Goal: Information Seeking & Learning: Learn about a topic

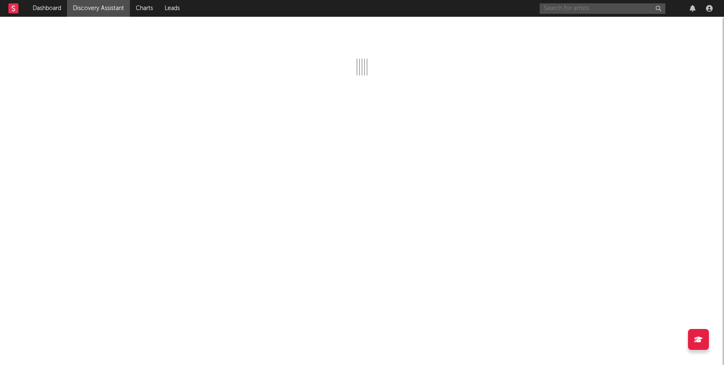
click at [572, 8] on input "text" at bounding box center [602, 8] width 126 height 10
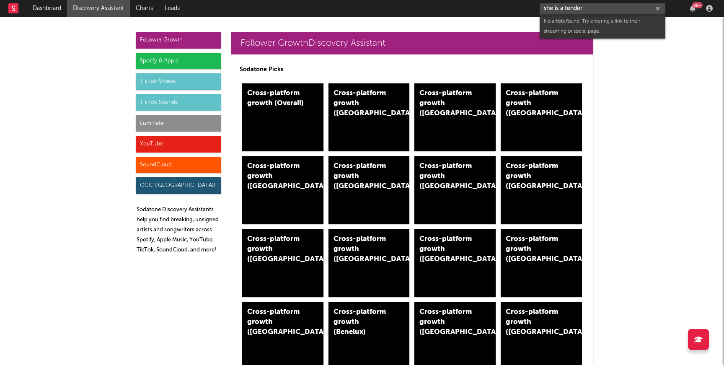
type input "she is a tender"
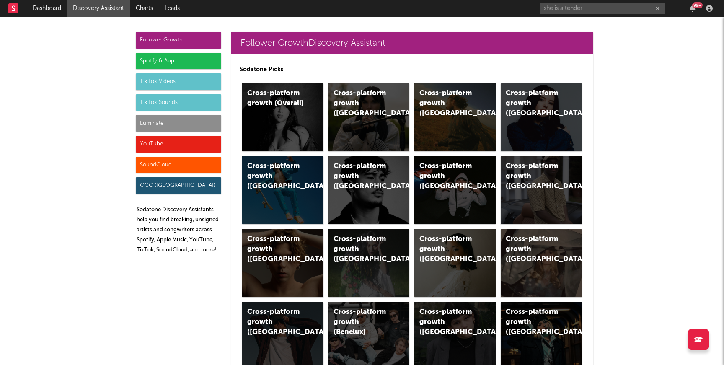
click at [153, 145] on div "YouTube" at bounding box center [178, 144] width 85 height 17
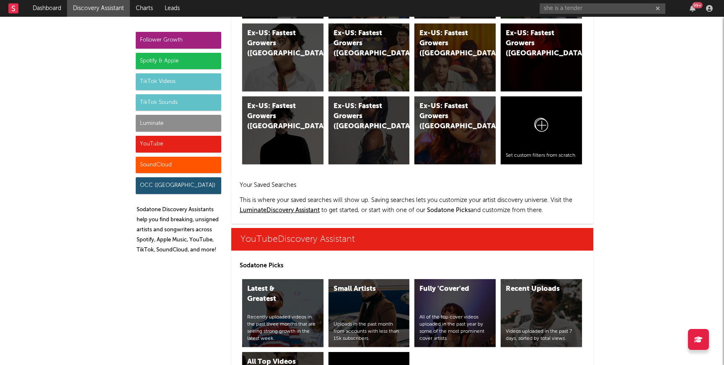
scroll to position [4768, 0]
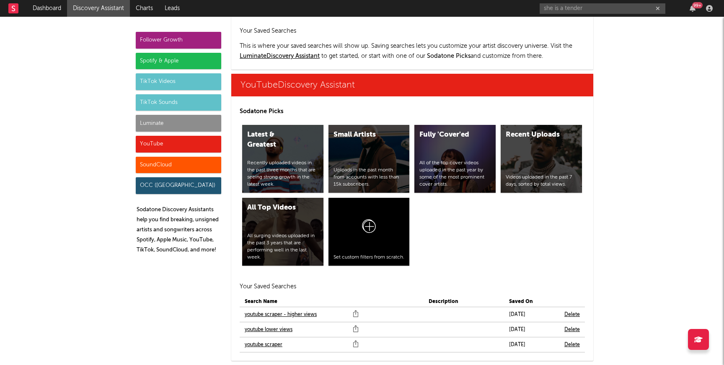
click at [277, 340] on link "youtube scraper" at bounding box center [264, 345] width 38 height 10
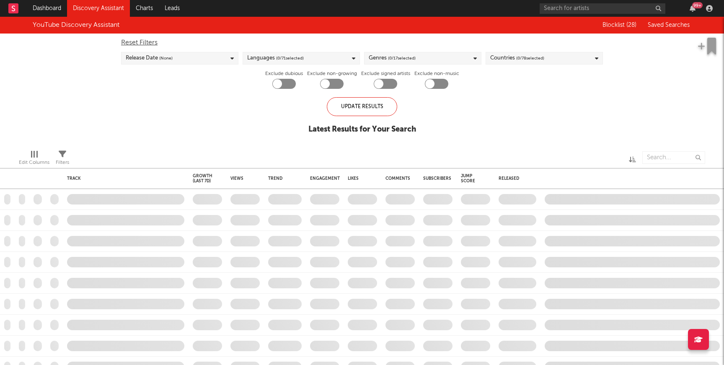
checkbox input "true"
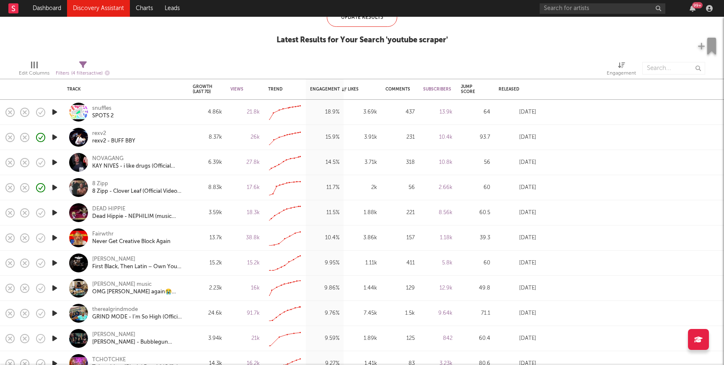
click at [53, 161] on icon "button" at bounding box center [54, 162] width 9 height 10
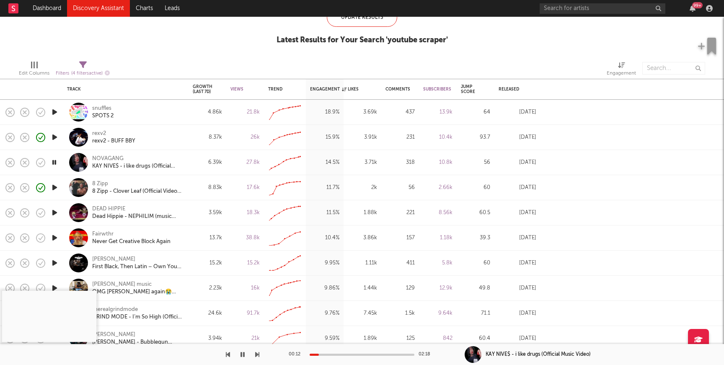
click at [355, 353] on div at bounding box center [361, 354] width 105 height 2
click at [118, 164] on div "KAY NIVE$ - i like drugs (Official Music Video)" at bounding box center [137, 166] width 90 height 8
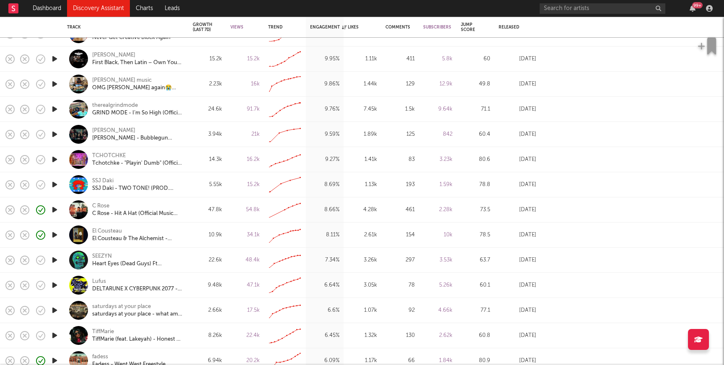
click at [56, 107] on icon "button" at bounding box center [54, 109] width 9 height 10
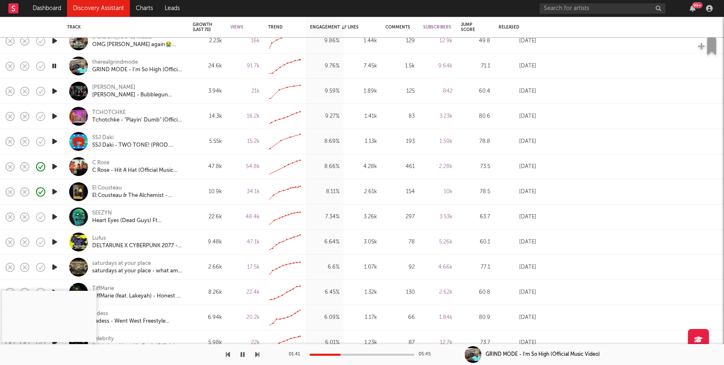
click at [340, 355] on div at bounding box center [361, 354] width 105 height 2
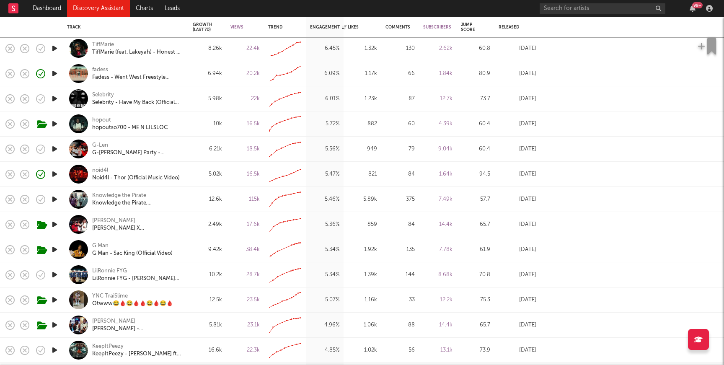
click at [57, 98] on icon "button" at bounding box center [54, 98] width 9 height 10
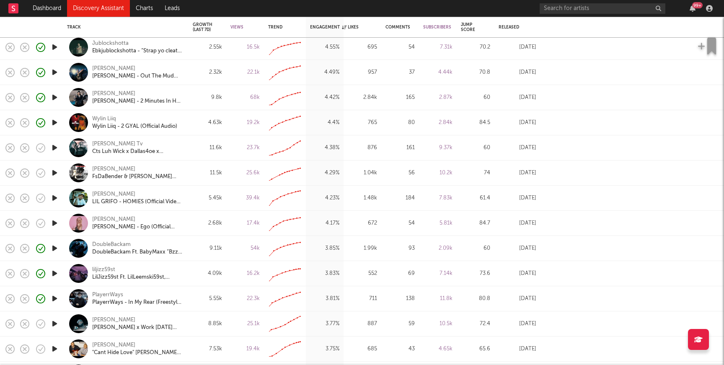
click at [54, 122] on icon "button" at bounding box center [54, 122] width 9 height 10
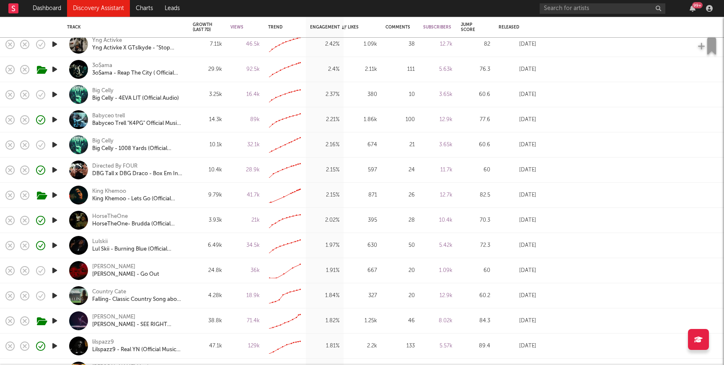
click at [57, 268] on icon "button" at bounding box center [54, 270] width 9 height 10
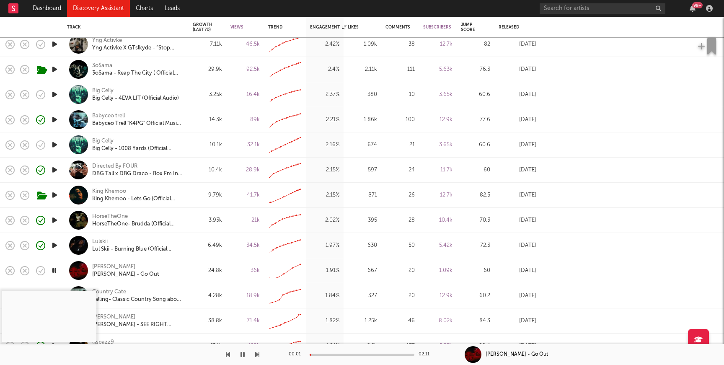
click at [339, 354] on div at bounding box center [361, 354] width 105 height 2
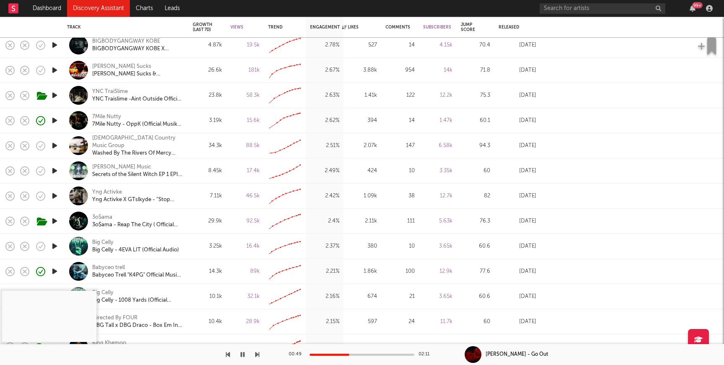
click at [54, 121] on icon "button" at bounding box center [54, 120] width 9 height 10
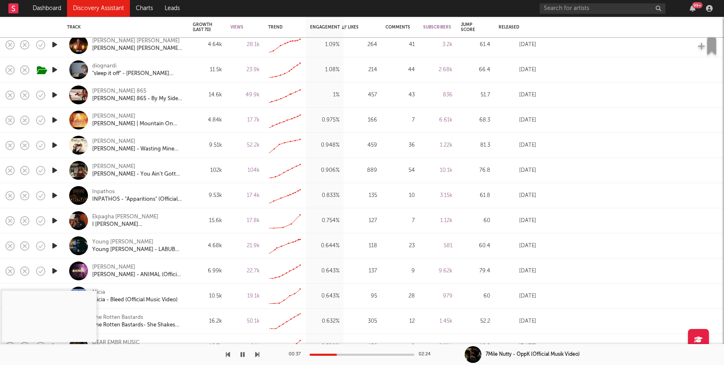
click at [55, 69] on icon "button" at bounding box center [54, 69] width 9 height 10
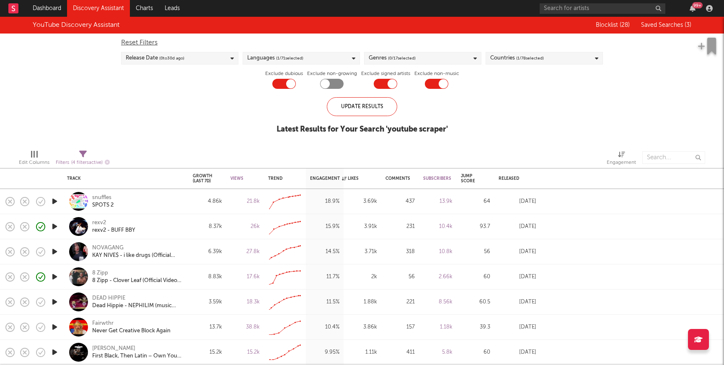
click at [91, 6] on link "Discovery Assistant" at bounding box center [98, 8] width 63 height 17
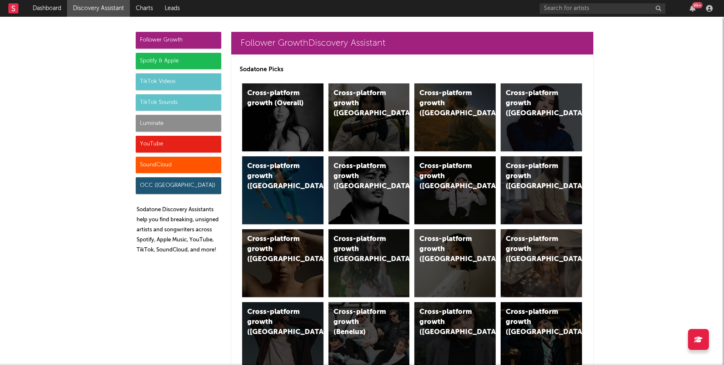
click at [155, 119] on div "Luminate" at bounding box center [178, 123] width 85 height 17
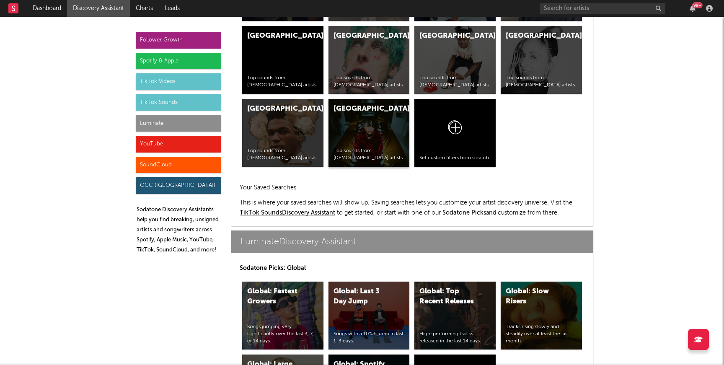
scroll to position [3717, 0]
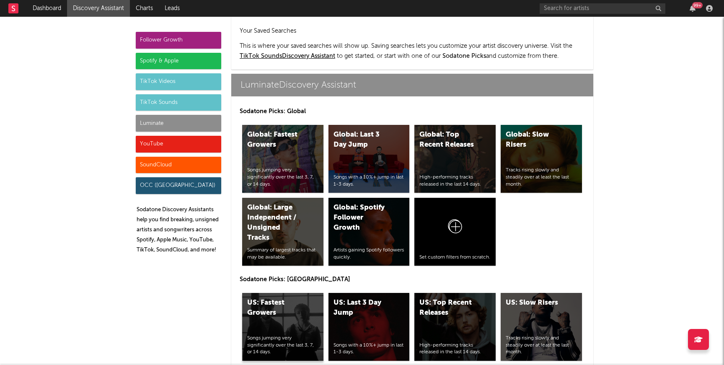
click at [292, 298] on div "US: Fastest Growers" at bounding box center [275, 308] width 57 height 20
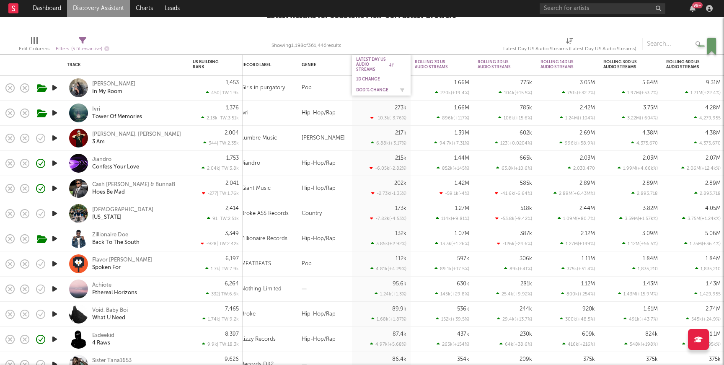
click at [368, 88] on div "DoD % Change" at bounding box center [375, 90] width 38 height 5
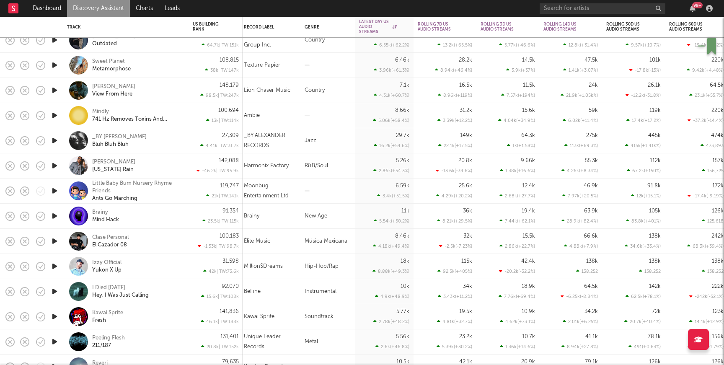
click at [55, 141] on icon "button" at bounding box center [54, 140] width 9 height 10
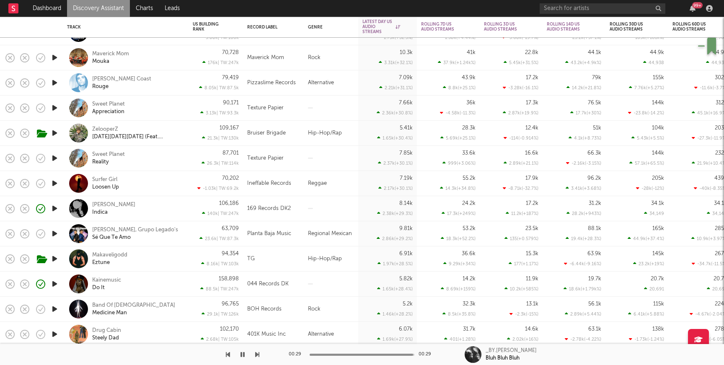
click at [56, 284] on icon "button" at bounding box center [54, 283] width 9 height 10
click at [165, 289] on div "Kainemusic Do It" at bounding box center [137, 283] width 90 height 15
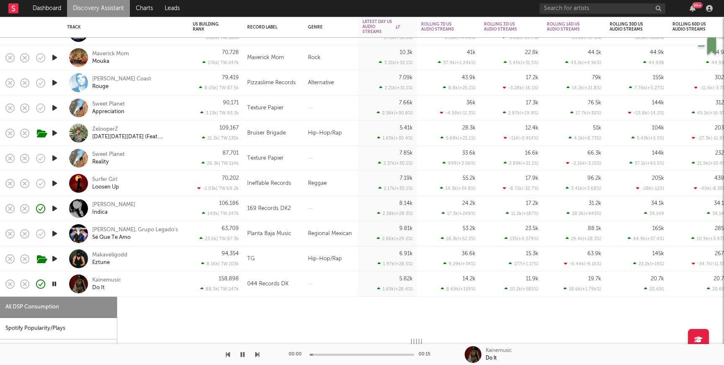
select select "1w"
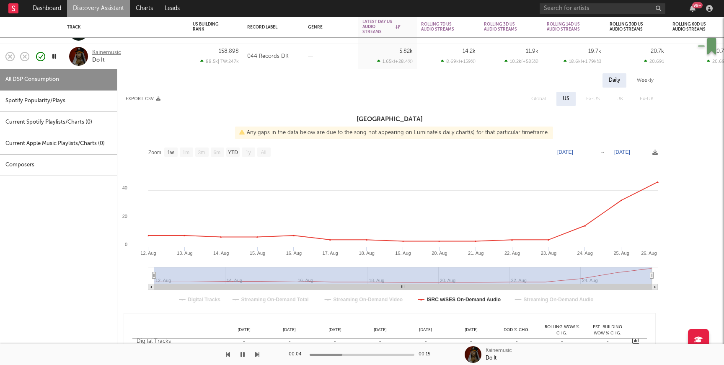
click at [101, 51] on div "Kainemusic" at bounding box center [106, 53] width 29 height 8
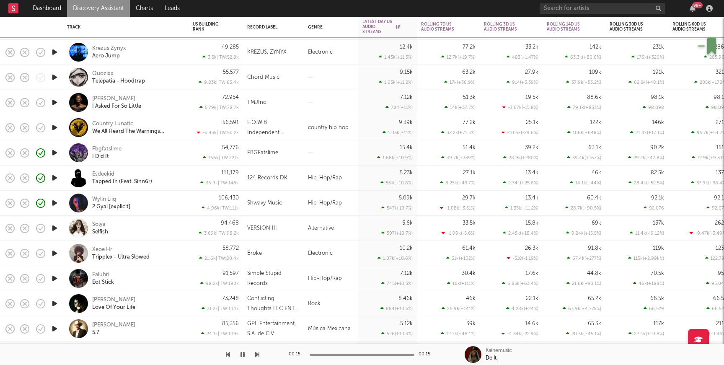
click at [54, 252] on icon "button" at bounding box center [54, 253] width 9 height 10
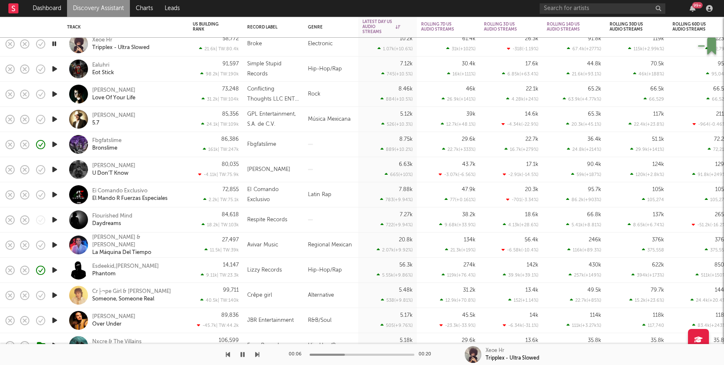
click at [54, 69] on icon "button" at bounding box center [54, 69] width 9 height 10
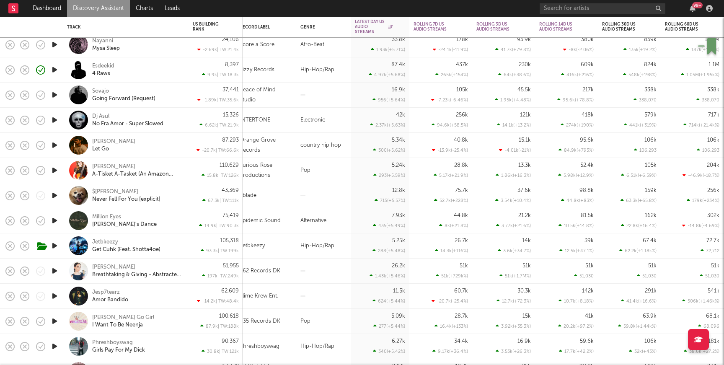
click at [53, 244] on icon "button" at bounding box center [54, 245] width 9 height 10
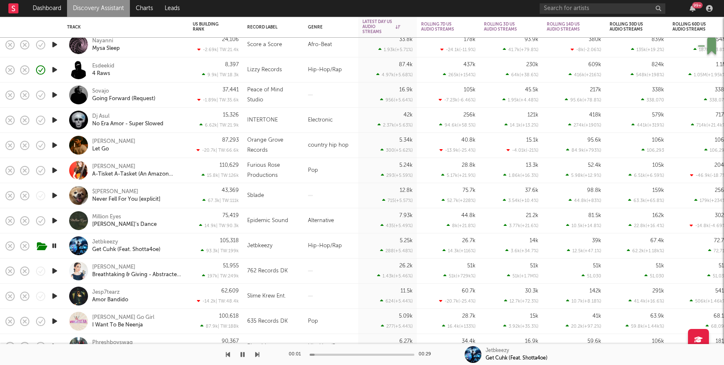
click at [193, 245] on div "105,318 93.3k | TW: 199k" at bounding box center [216, 245] width 46 height 25
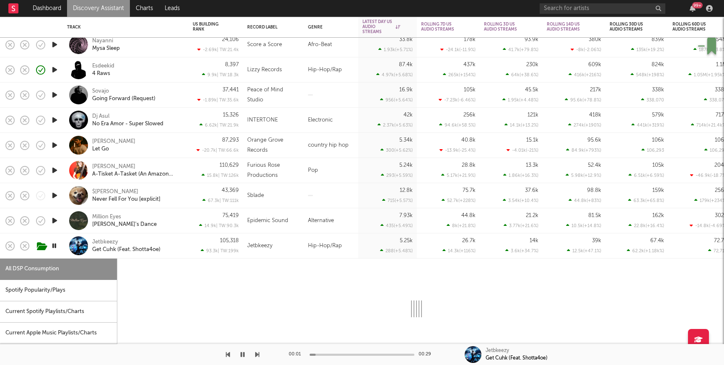
select select "1w"
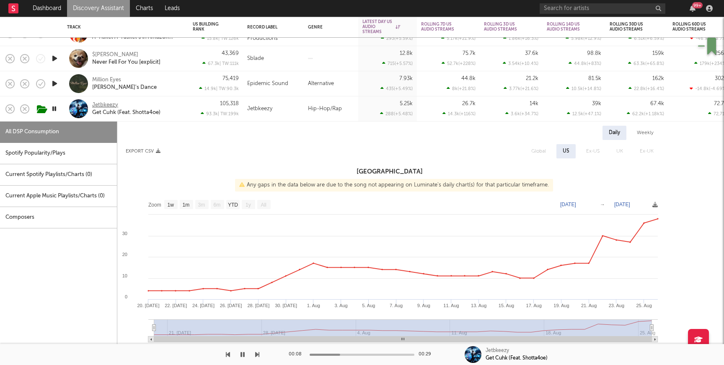
click at [117, 105] on div "Jetbkeezy" at bounding box center [105, 105] width 26 height 8
click at [555, 5] on input "text" at bounding box center [602, 8] width 126 height 10
paste input "https://www.tiktok.com/@poweruptec/video/7543244477004074295"
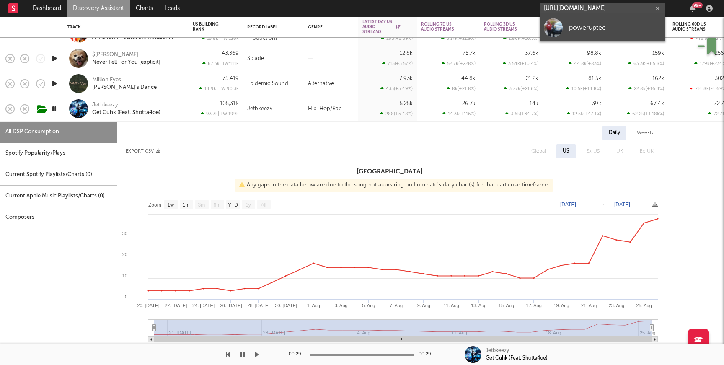
type input "https://www.tiktok.com/@poweruptec/video/7543244477004074295"
click at [589, 32] on div "poweruptec" at bounding box center [615, 28] width 92 height 10
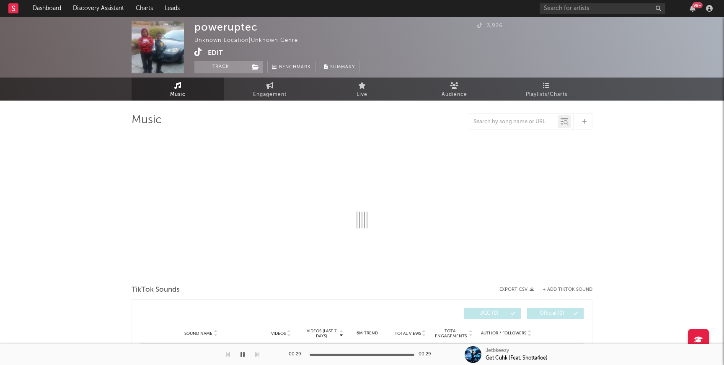
select select "1w"
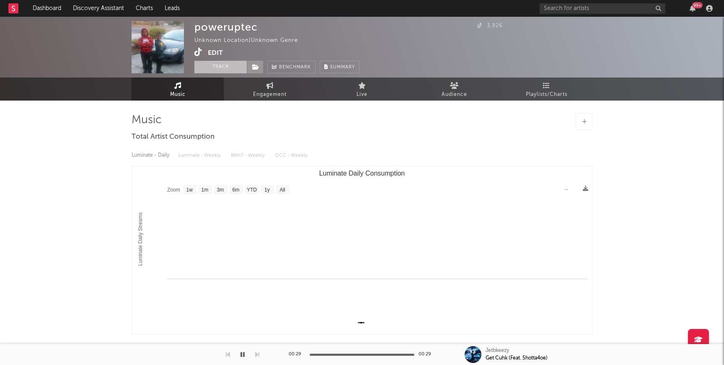
click at [209, 70] on button "Track" at bounding box center [220, 67] width 52 height 13
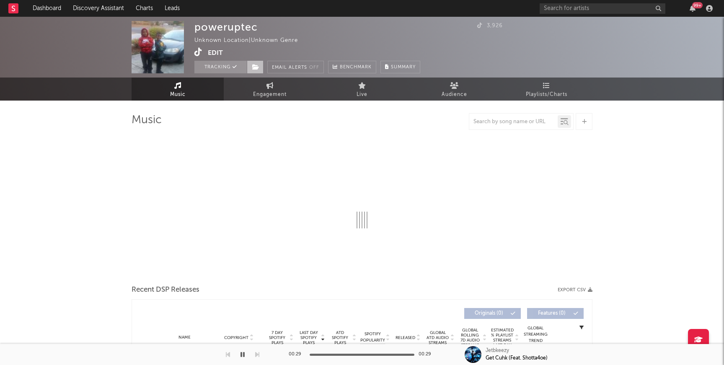
click at [255, 70] on span at bounding box center [255, 67] width 17 height 13
select select "1w"
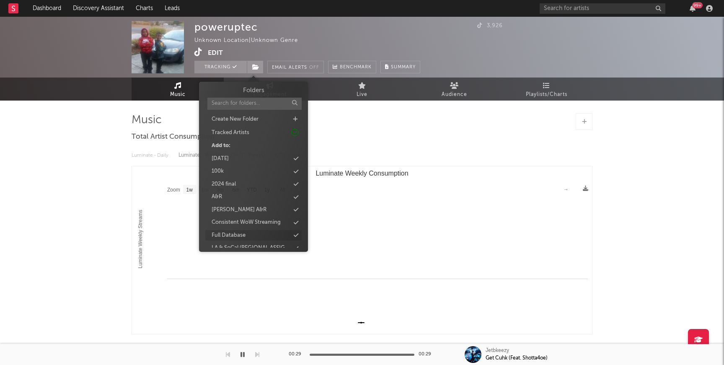
click at [245, 233] on div "Full Database" at bounding box center [253, 235] width 96 height 11
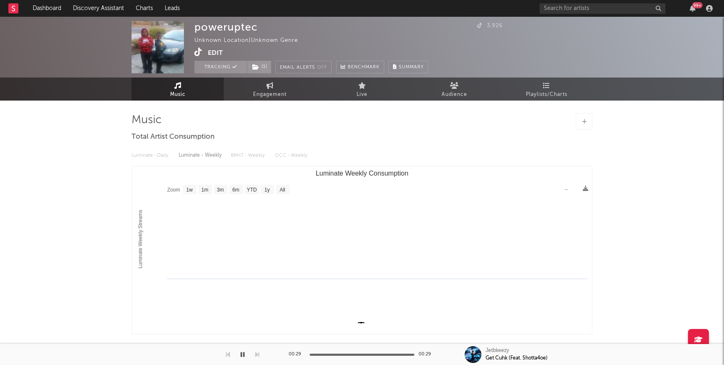
click at [196, 52] on icon at bounding box center [198, 52] width 8 height 8
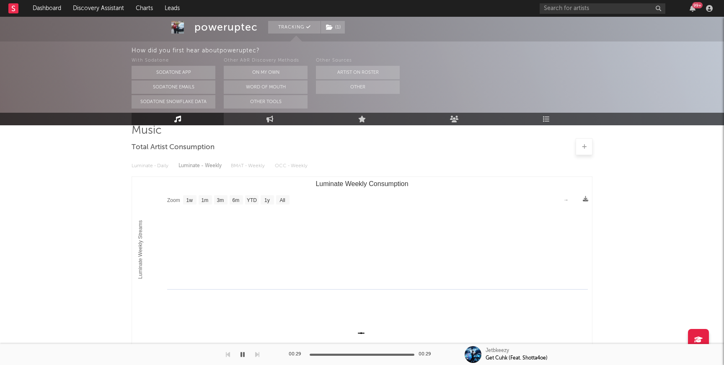
scroll to position [85, 0]
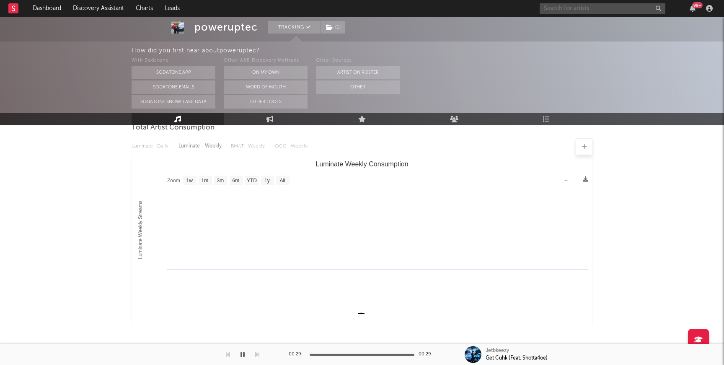
click at [626, 5] on input "text" at bounding box center [602, 8] width 126 height 10
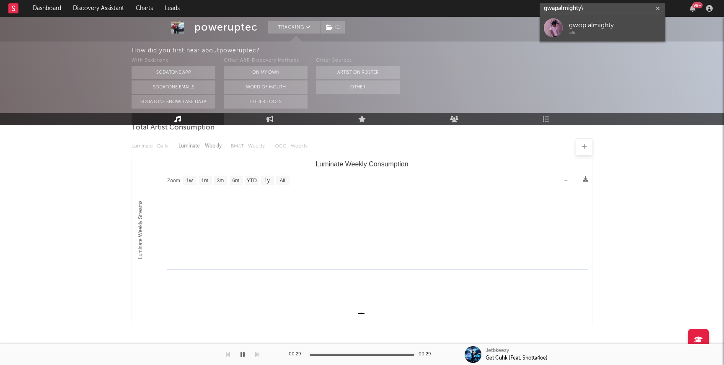
type input "gwapalmighty\"
click at [574, 20] on div "gwop almighty" at bounding box center [615, 25] width 92 height 10
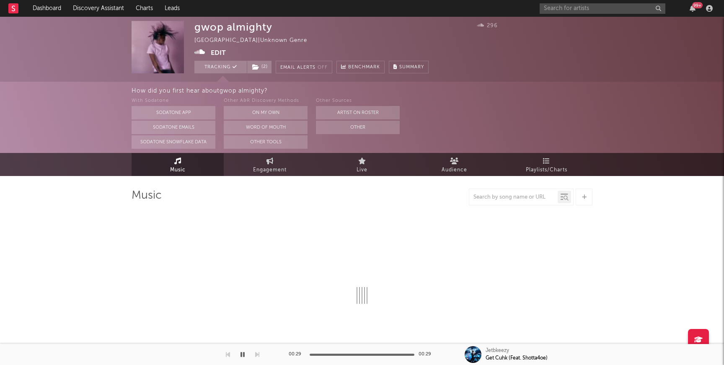
select select "1w"
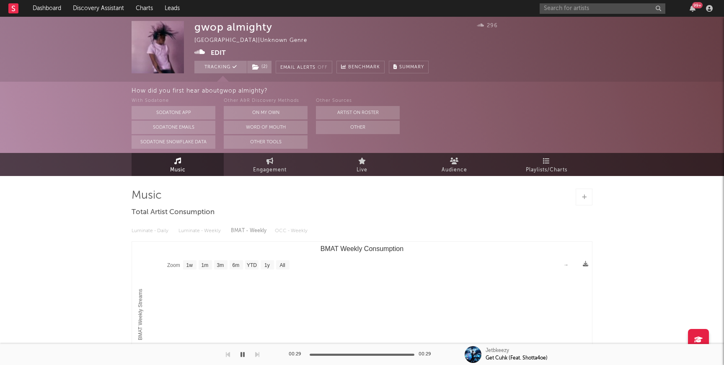
click at [197, 52] on icon at bounding box center [199, 52] width 11 height 8
click at [121, 10] on link "Discovery Assistant" at bounding box center [98, 8] width 63 height 17
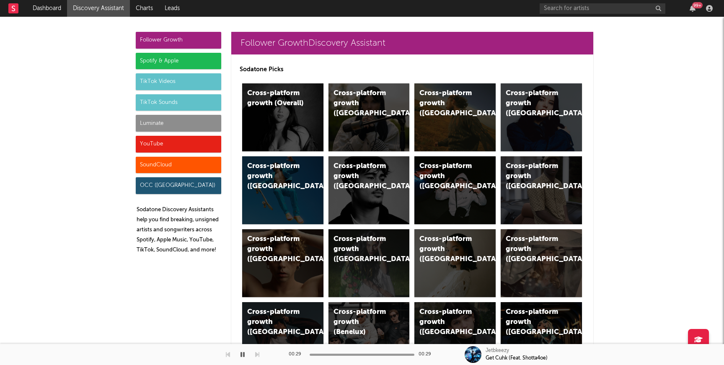
click at [170, 126] on div "Luminate" at bounding box center [178, 123] width 85 height 17
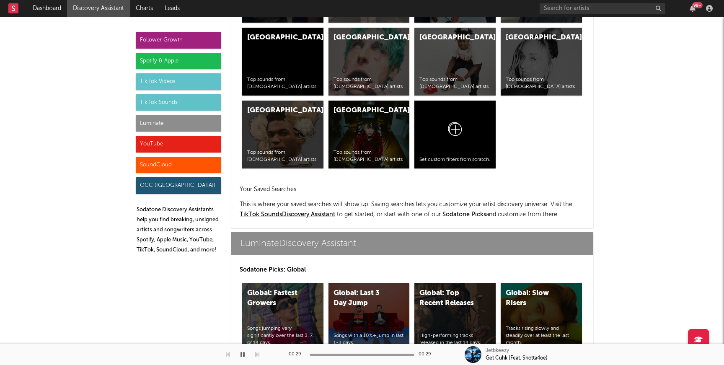
scroll to position [3717, 0]
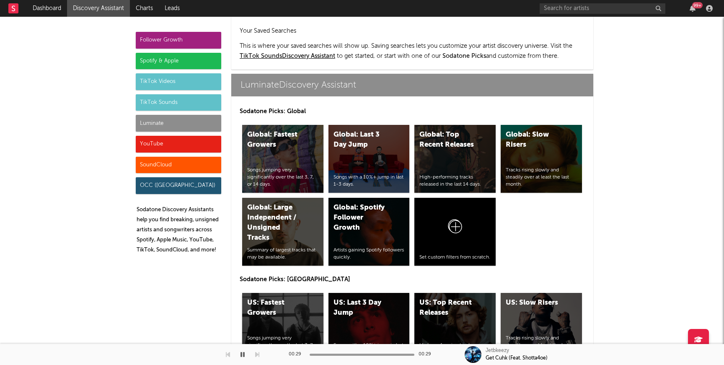
click at [284, 293] on div "US: Fastest Growers Songs jumping very significantly over the last 3, 7, or 14 …" at bounding box center [282, 327] width 81 height 68
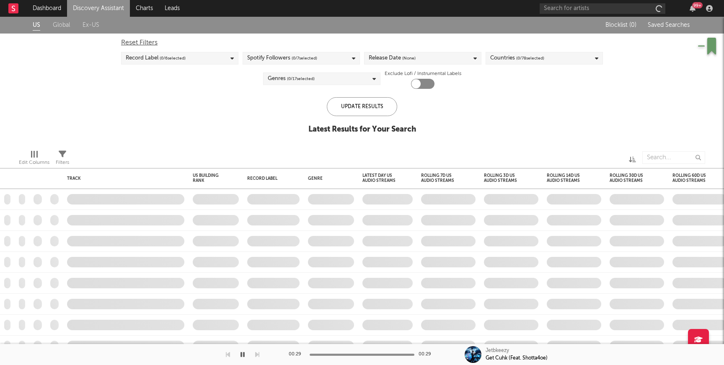
checkbox input "true"
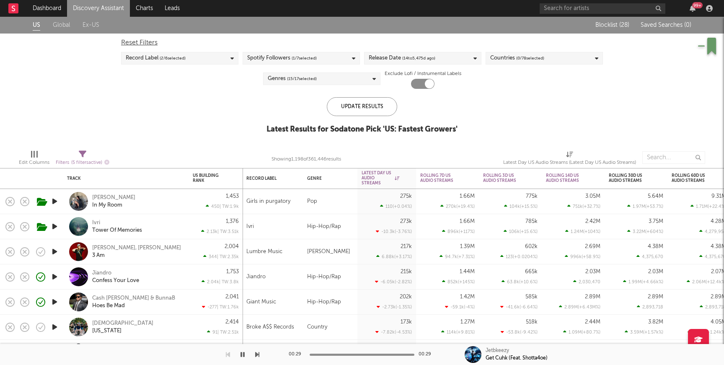
click at [165, 302] on div "Cash Cobain & BunnaB Hoes Be Mad" at bounding box center [137, 301] width 90 height 15
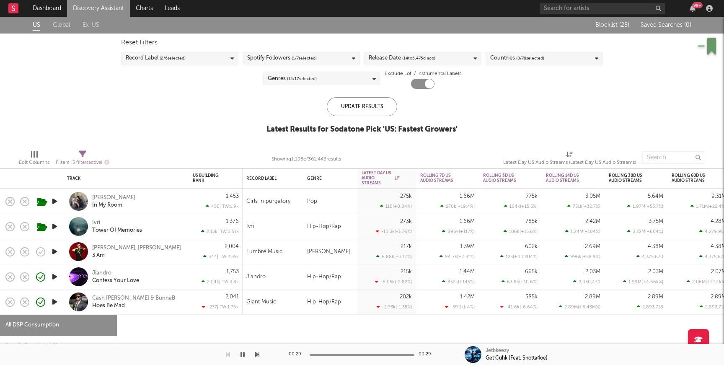
select select "1w"
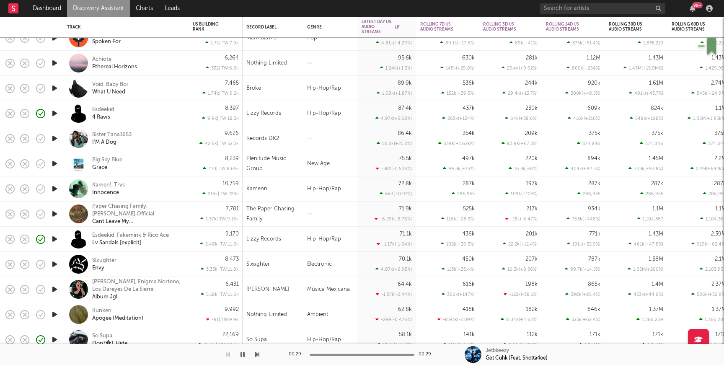
click at [173, 90] on div "Void, Baby Boi What U Need" at bounding box center [137, 88] width 90 height 15
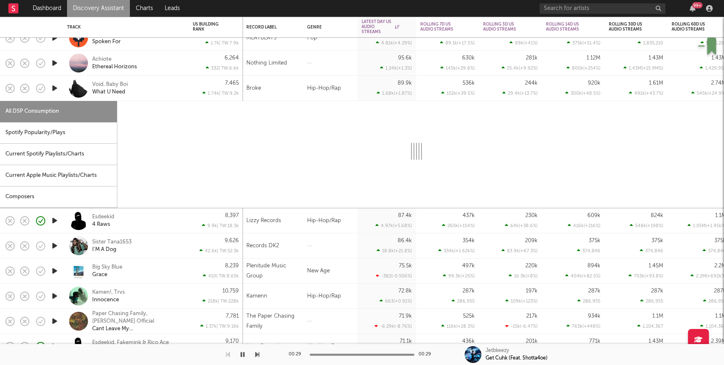
select select "1w"
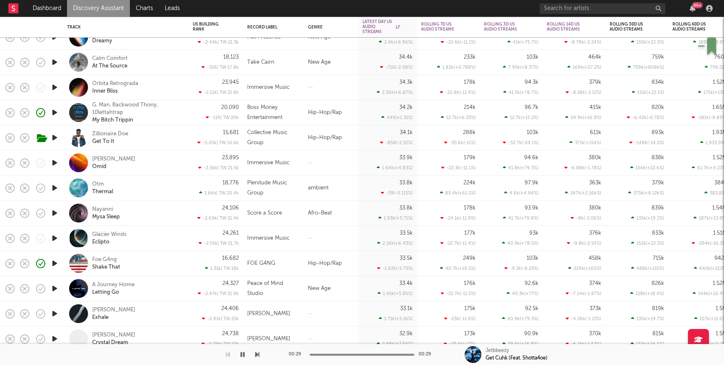
click at [200, 112] on div "20,090 -119 | TW: 20k" at bounding box center [216, 112] width 46 height 25
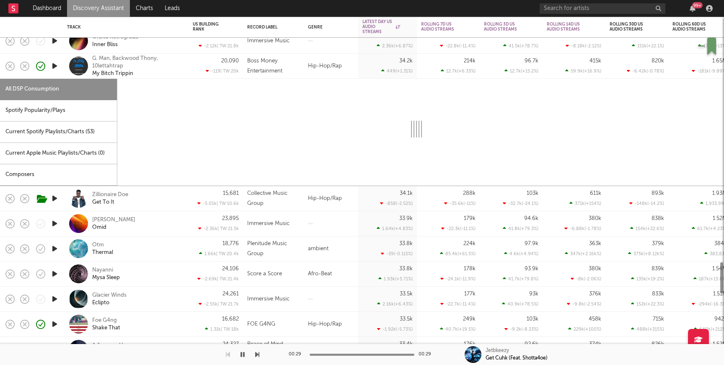
select select "6m"
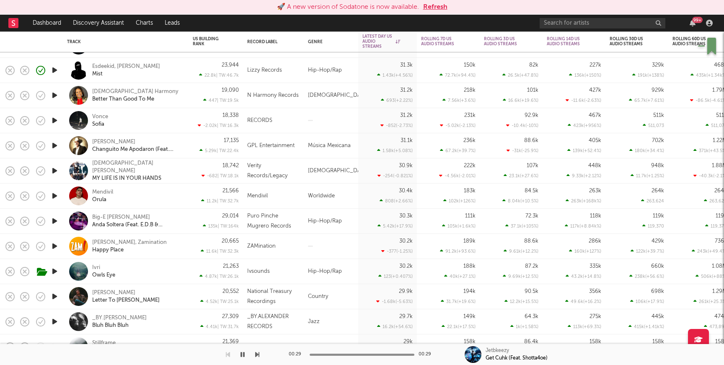
click at [436, 6] on button "Refresh" at bounding box center [435, 7] width 24 height 10
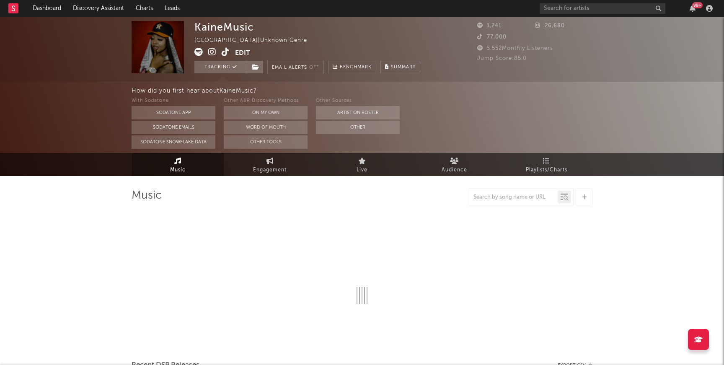
select select "1w"
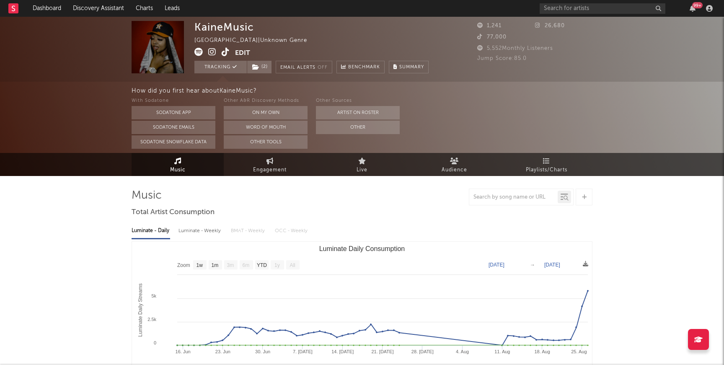
click at [212, 52] on icon at bounding box center [212, 52] width 8 height 8
click at [108, 13] on link "Discovery Assistant" at bounding box center [98, 8] width 63 height 17
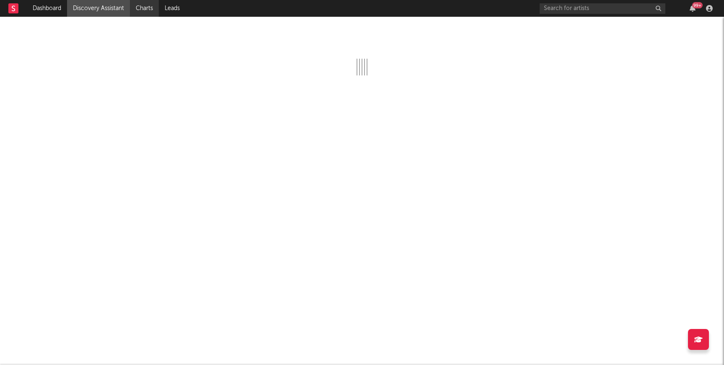
click at [152, 10] on link "Charts" at bounding box center [144, 8] width 29 height 17
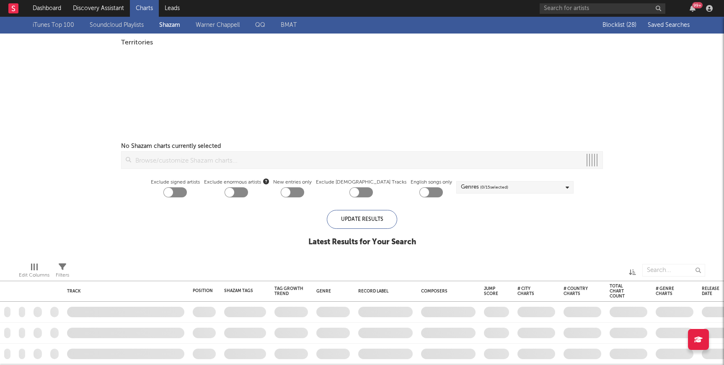
checkbox input "true"
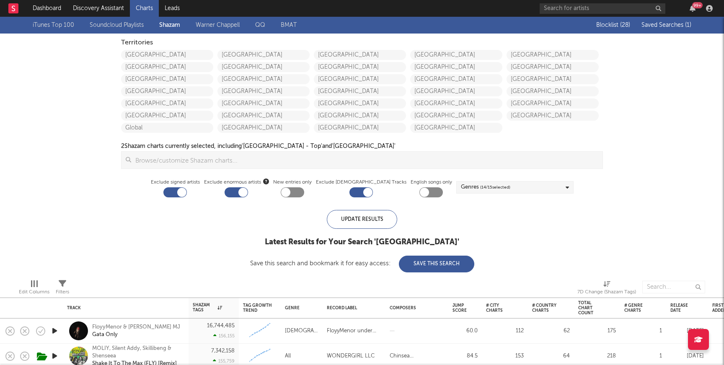
click at [682, 22] on button "Saved Searches ( 1 )" at bounding box center [665, 25] width 52 height 7
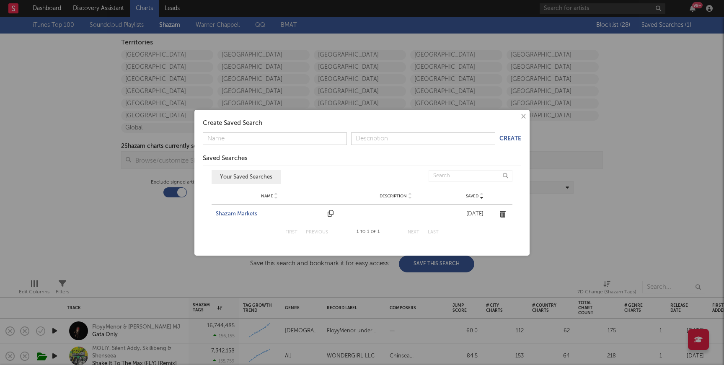
click at [229, 212] on div "Shazam Markets" at bounding box center [270, 214] width 108 height 8
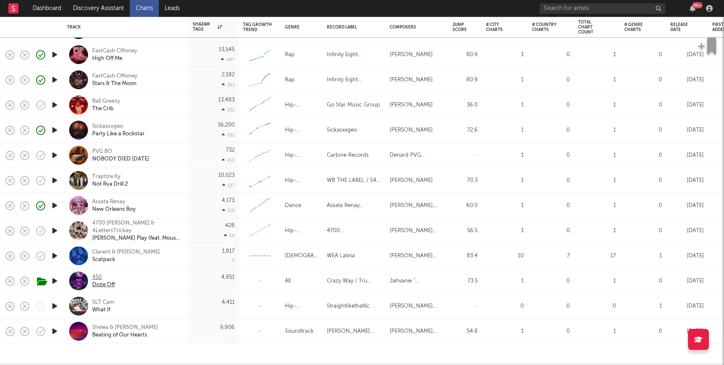
click at [102, 275] on div "450" at bounding box center [103, 277] width 23 height 8
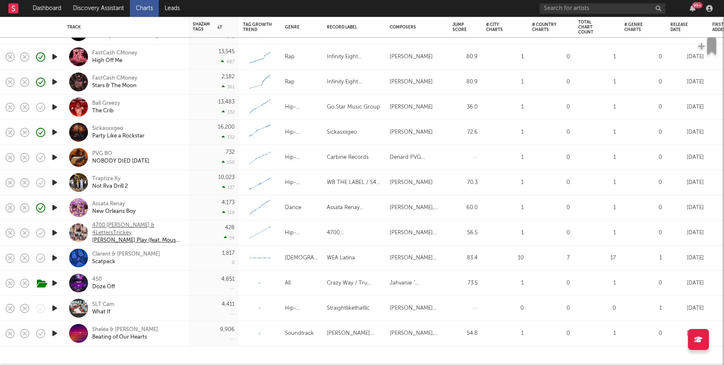
click at [149, 227] on div "4700 Lucci & 4LettersTrickey" at bounding box center [137, 229] width 90 height 15
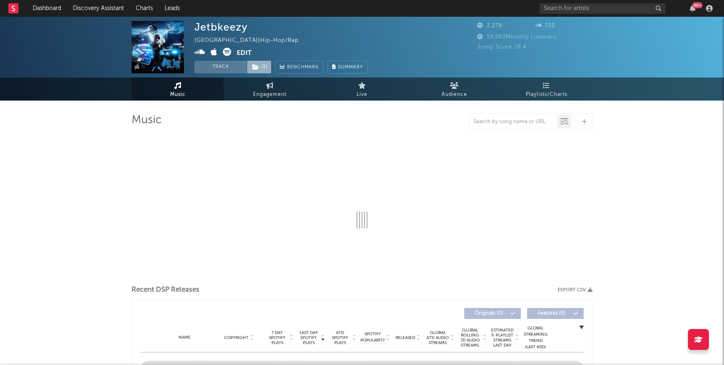
select select "1w"
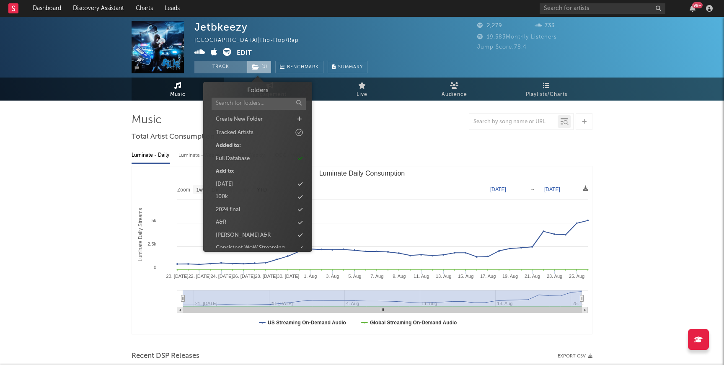
click at [262, 65] on span "( 1 )" at bounding box center [259, 67] width 25 height 13
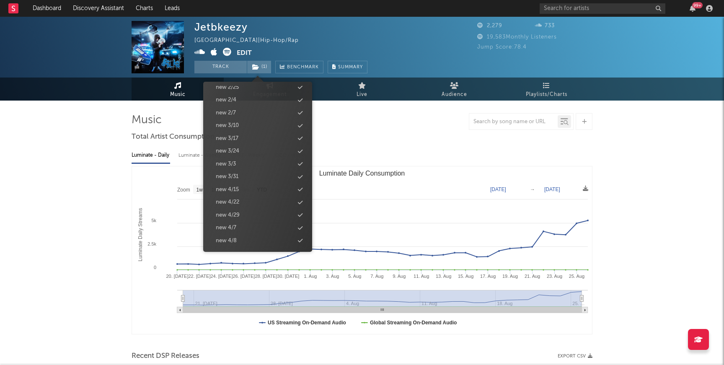
scroll to position [825, 0]
click at [247, 188] on div "new 9/2" at bounding box center [257, 188] width 96 height 11
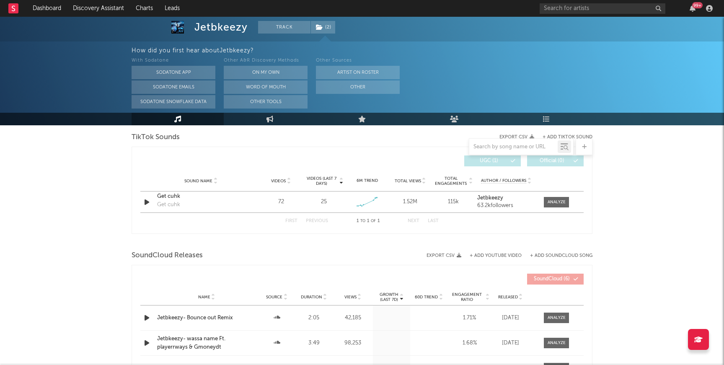
scroll to position [469, 0]
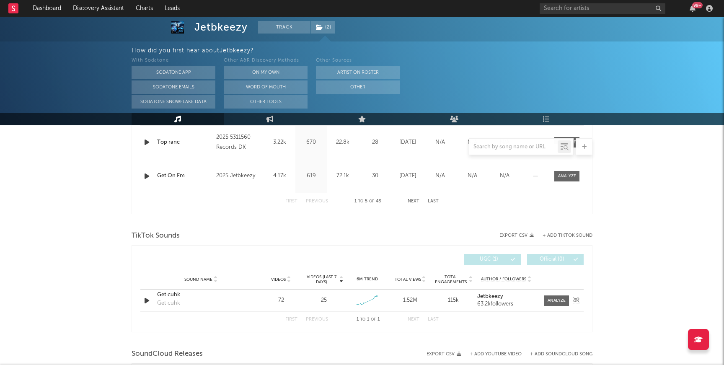
click at [173, 296] on div "Get cuhk" at bounding box center [201, 295] width 88 height 8
click at [562, 13] on input "text" at bounding box center [602, 8] width 126 height 10
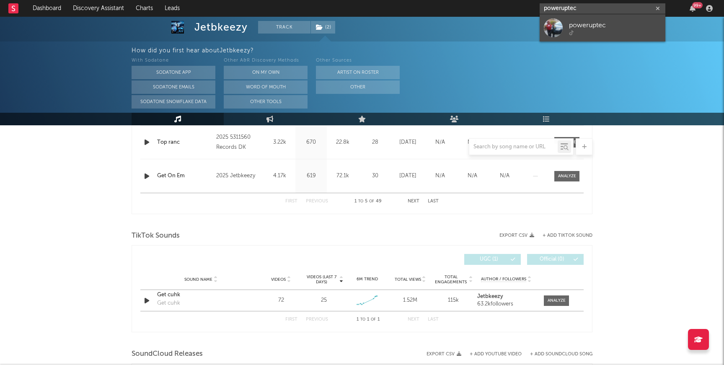
type input "poweruptec"
click at [578, 35] on div at bounding box center [615, 32] width 92 height 5
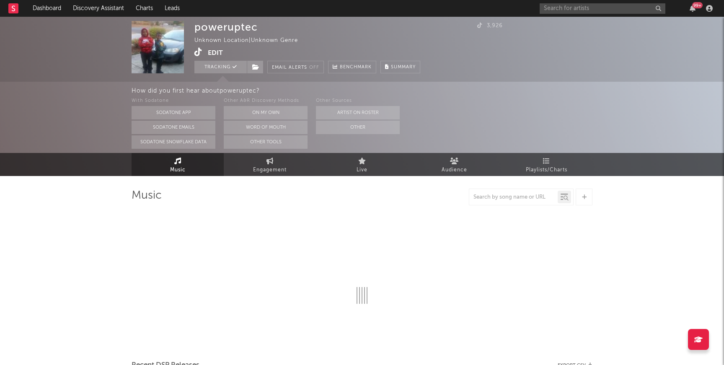
select select "1w"
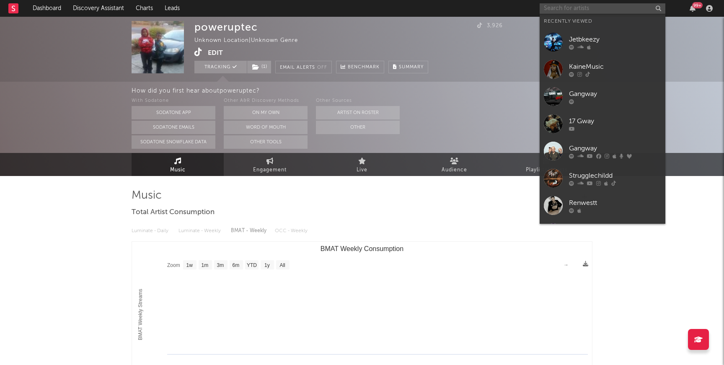
click at [595, 7] on input "text" at bounding box center [602, 8] width 126 height 10
paste input "https://music.apple.com/us/album/wake-up-kall/1776720442"
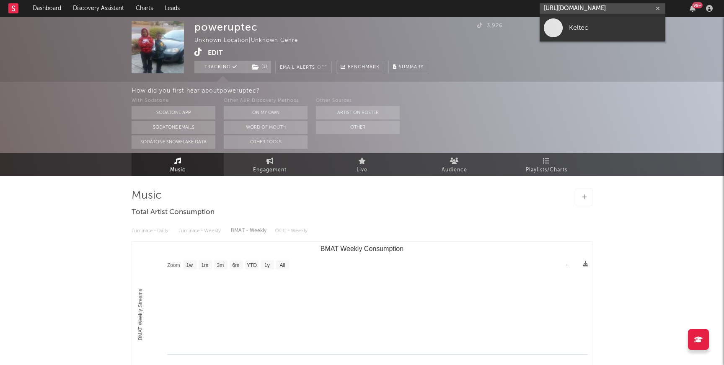
type input "https://music.apple.com/us/album/wake-up-kall/1776720442"
click at [595, 28] on div "Keltec" at bounding box center [615, 28] width 92 height 10
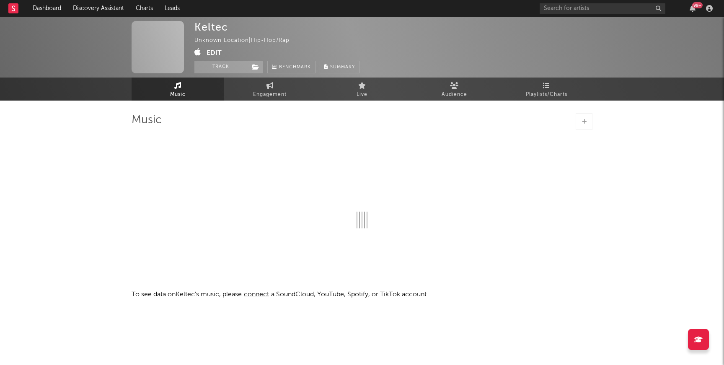
select select "1w"
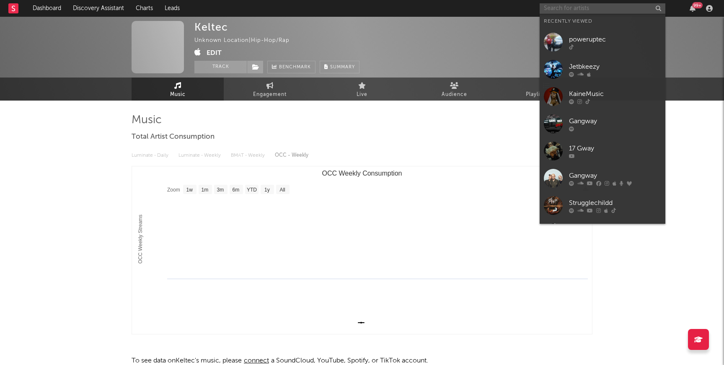
click at [580, 13] on input "text" at bounding box center [602, 8] width 126 height 10
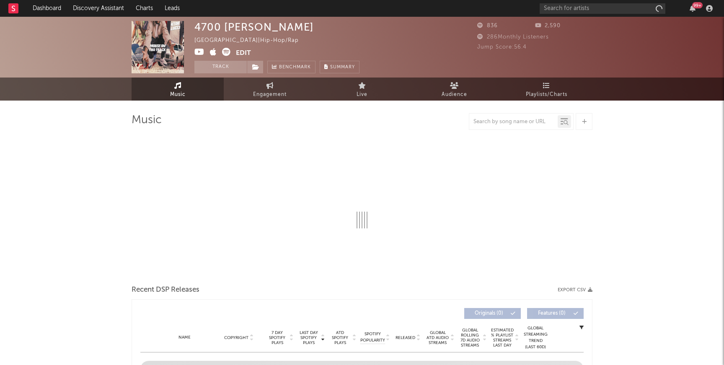
select select "1w"
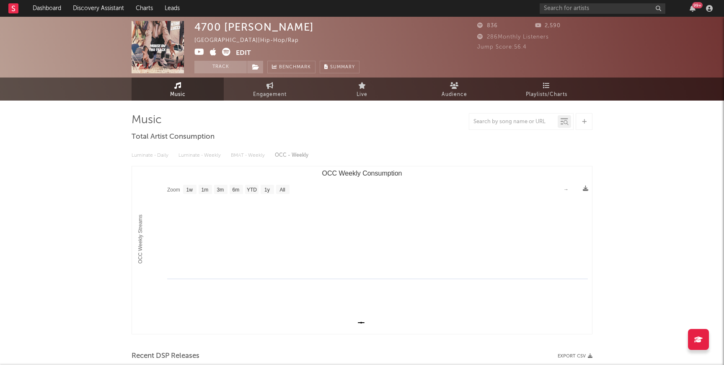
click at [198, 51] on icon at bounding box center [199, 52] width 10 height 8
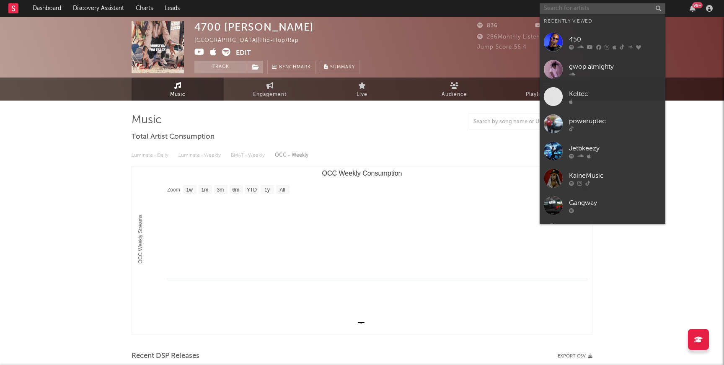
click at [554, 8] on input "text" at bounding box center [602, 8] width 126 height 10
paste input "https://www.youtube.com/watch?v=sgSWROx917k"
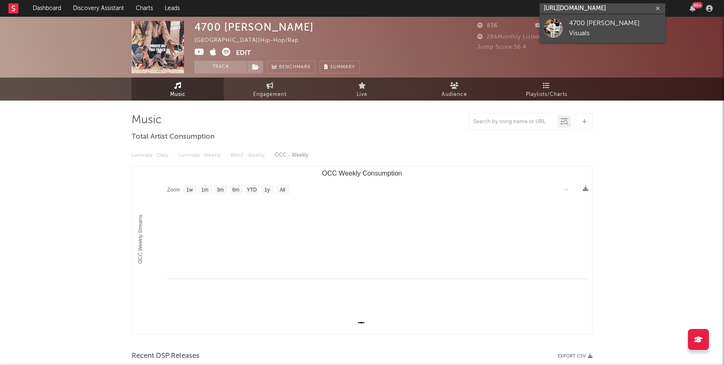
type input "https://www.youtube.com/watch?v=sgSWROx917k"
click at [567, 23] on link "4700 Lucci Visuals" at bounding box center [602, 28] width 126 height 28
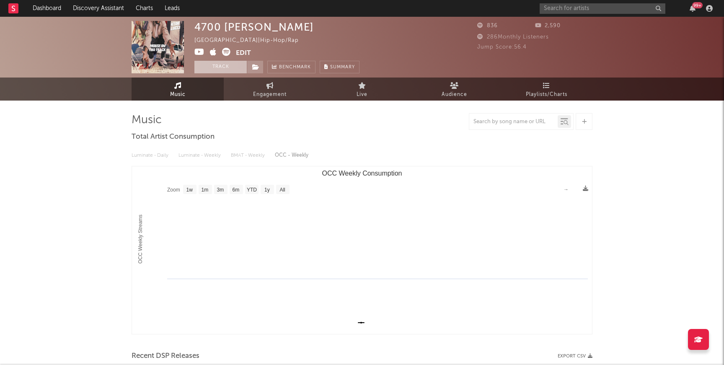
click at [217, 66] on button "Track" at bounding box center [220, 67] width 52 height 13
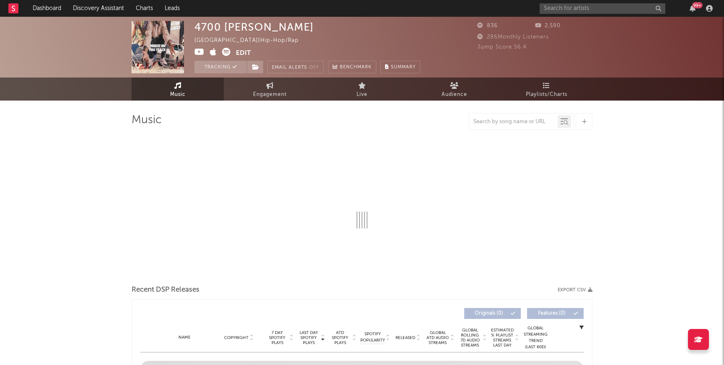
click at [265, 66] on div "Tracking Email Alerts Off Benchmark Summary" at bounding box center [307, 67] width 226 height 13
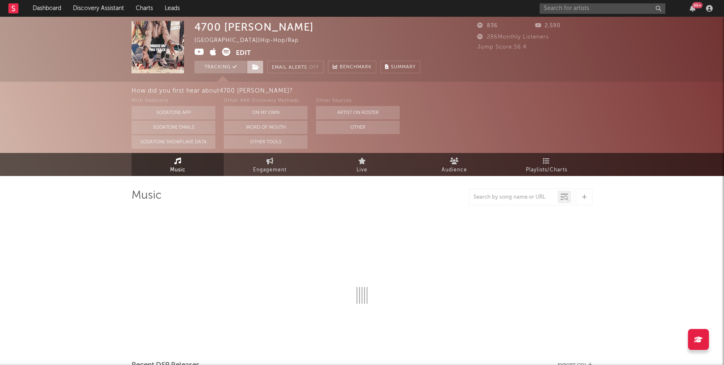
click at [260, 66] on span at bounding box center [255, 67] width 17 height 13
select select "1w"
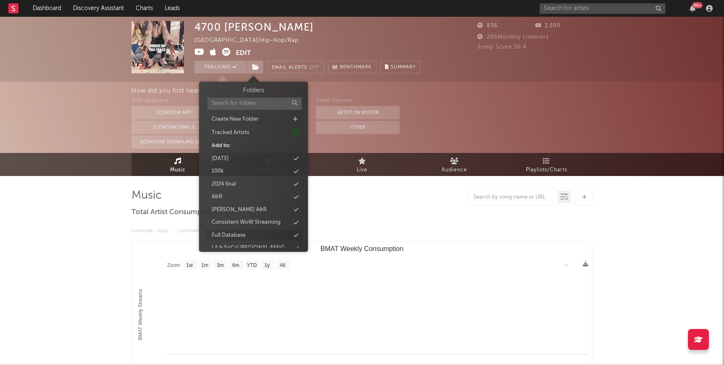
click at [244, 233] on div "Full Database" at bounding box center [228, 235] width 34 height 8
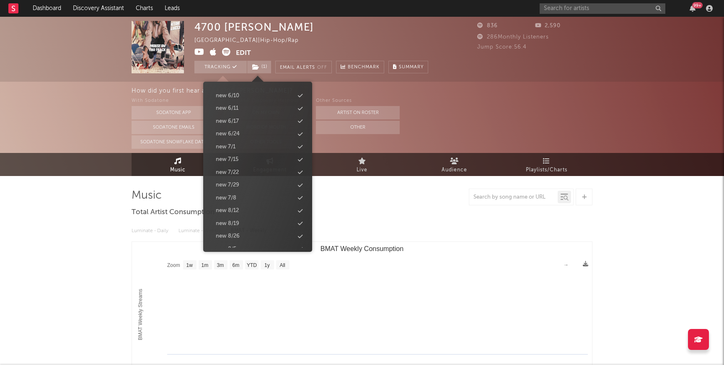
scroll to position [825, 0]
click at [248, 190] on div "new 9/2" at bounding box center [257, 188] width 96 height 11
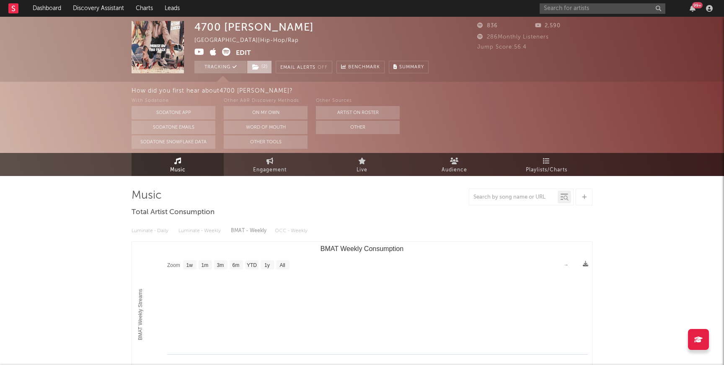
click at [264, 70] on span "( 2 )" at bounding box center [259, 67] width 25 height 13
click at [260, 67] on span "( 2 )" at bounding box center [259, 67] width 25 height 13
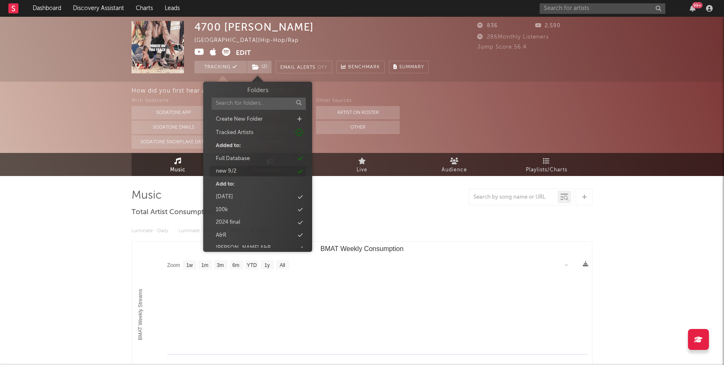
click at [239, 169] on div "new 9/2" at bounding box center [257, 171] width 96 height 11
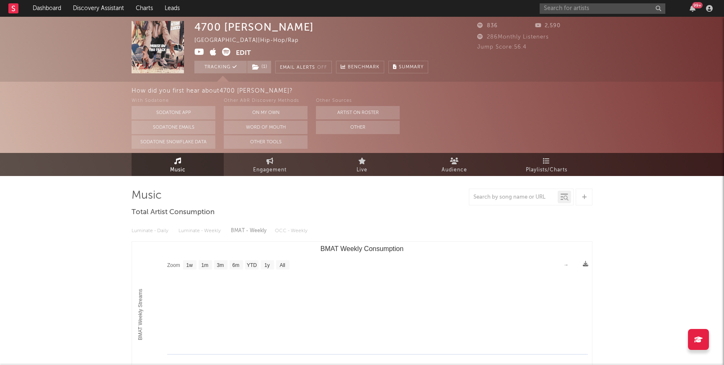
click at [112, 170] on div "Music Engagement Live Audience Playlists/Charts" at bounding box center [362, 164] width 724 height 23
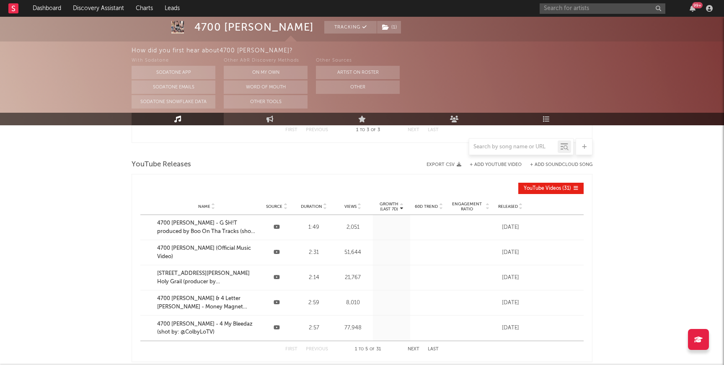
scroll to position [0, 0]
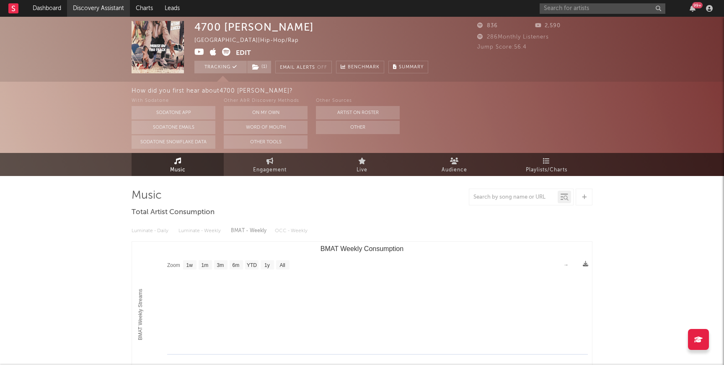
click at [77, 12] on link "Discovery Assistant" at bounding box center [98, 8] width 63 height 17
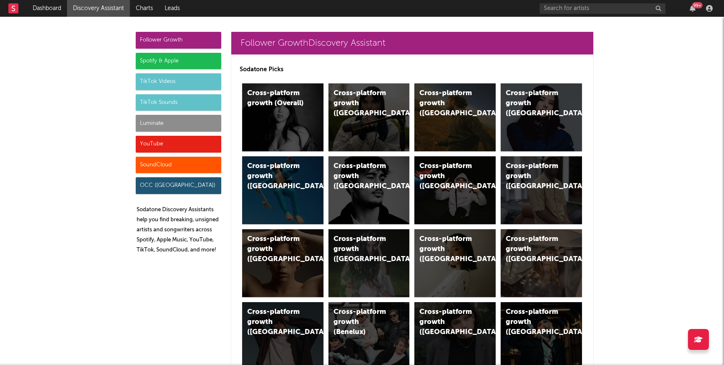
click at [189, 164] on div "SoundCloud" at bounding box center [178, 165] width 85 height 17
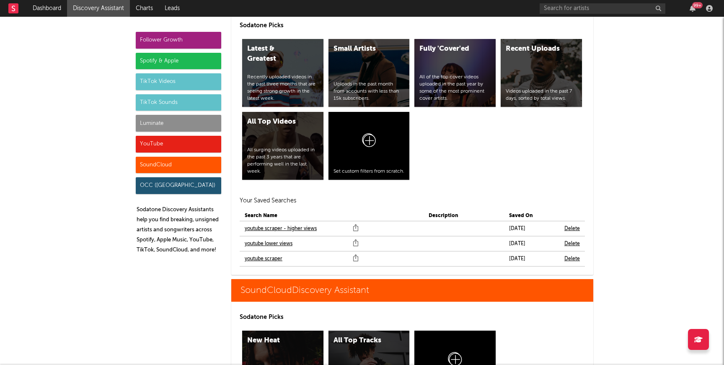
scroll to position [5059, 0]
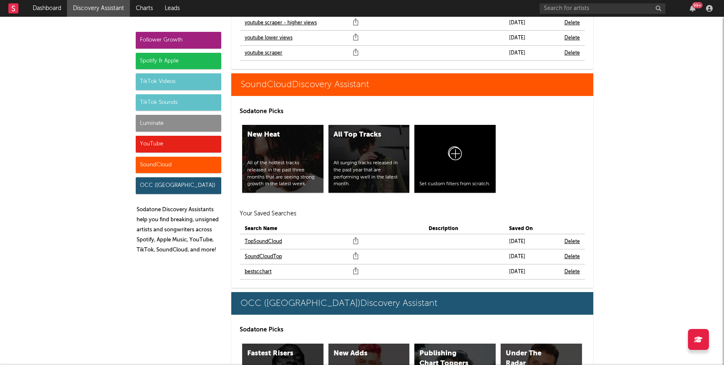
click at [263, 267] on link "bestscchart" at bounding box center [258, 272] width 27 height 10
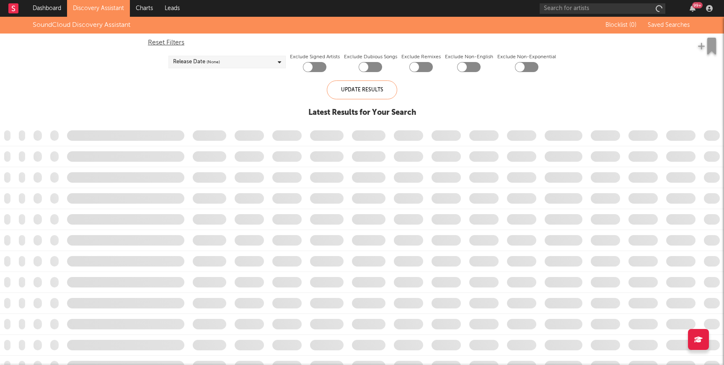
checkbox input "true"
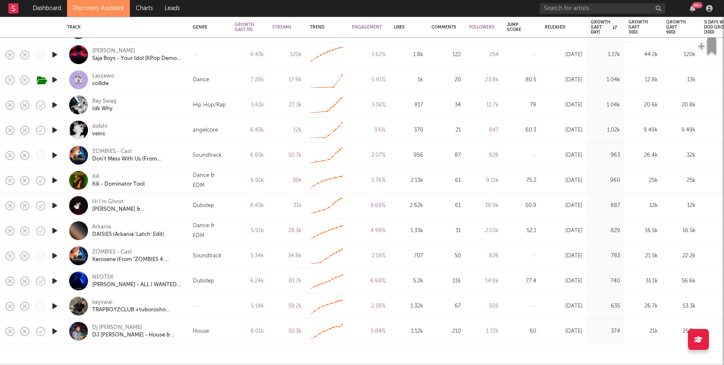
click at [110, 5] on link "Discovery Assistant" at bounding box center [98, 8] width 63 height 17
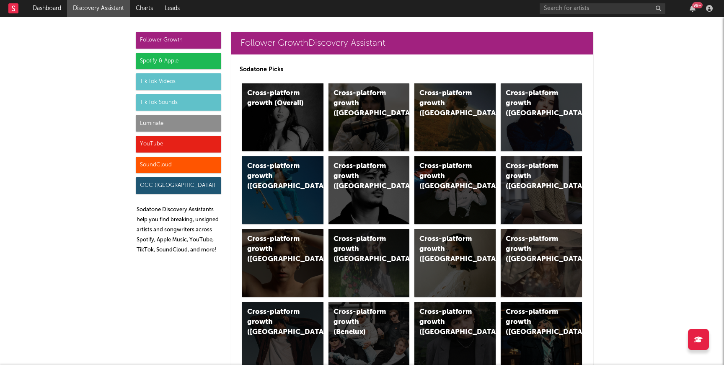
click at [196, 123] on div "Luminate" at bounding box center [178, 123] width 85 height 17
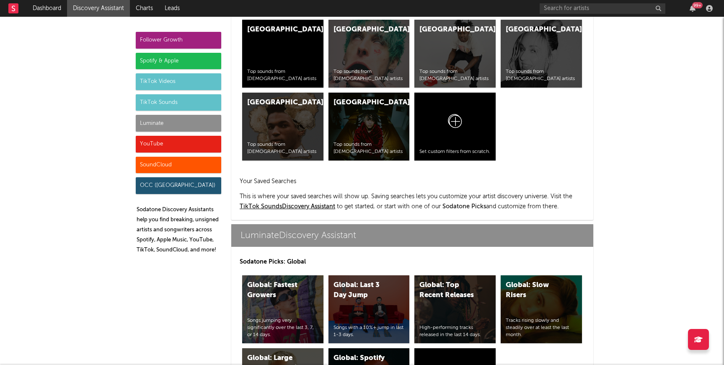
scroll to position [3717, 0]
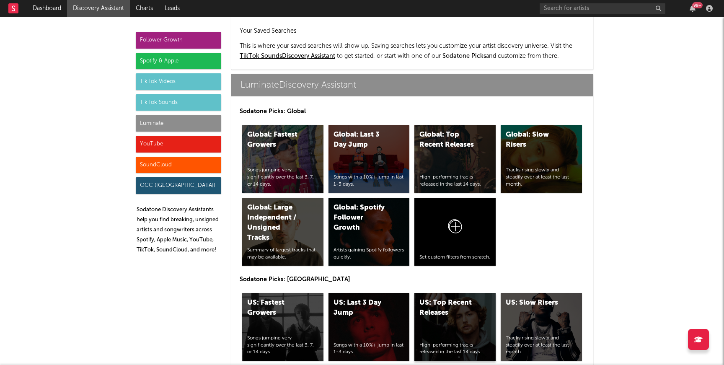
click at [468, 342] on div "High-performing tracks released in the last 14 days." at bounding box center [454, 349] width 71 height 14
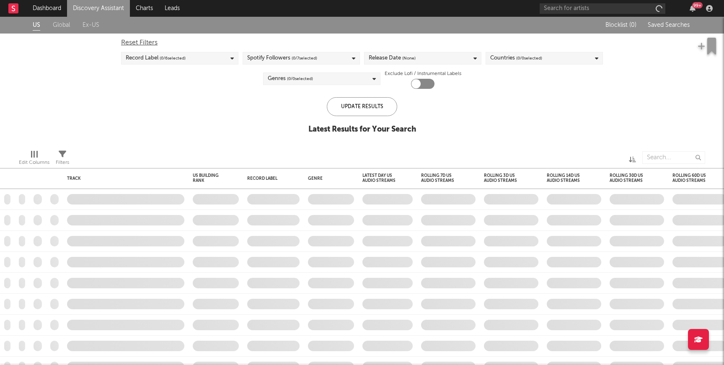
checkbox input "true"
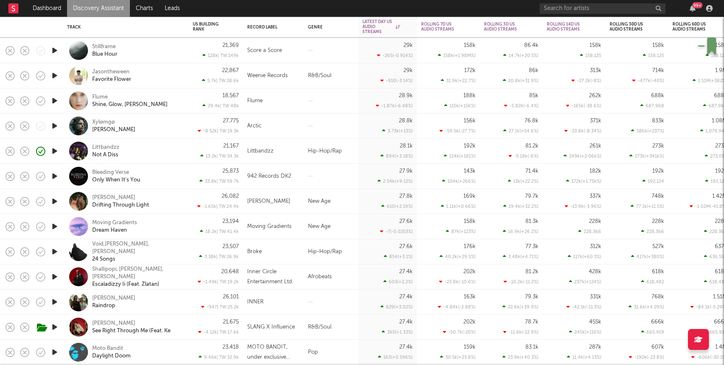
click at [54, 177] on icon "button" at bounding box center [54, 176] width 9 height 10
